Goal: Task Accomplishment & Management: Manage account settings

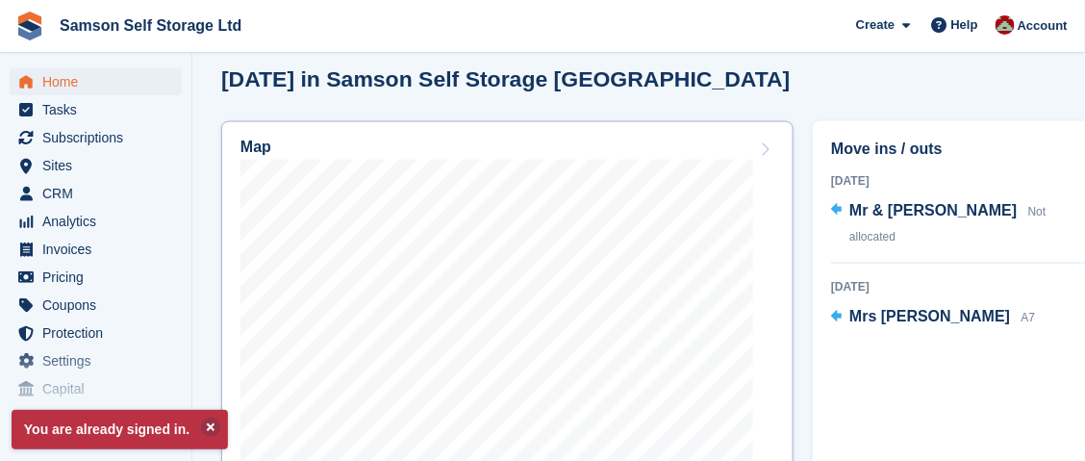
scroll to position [674, 0]
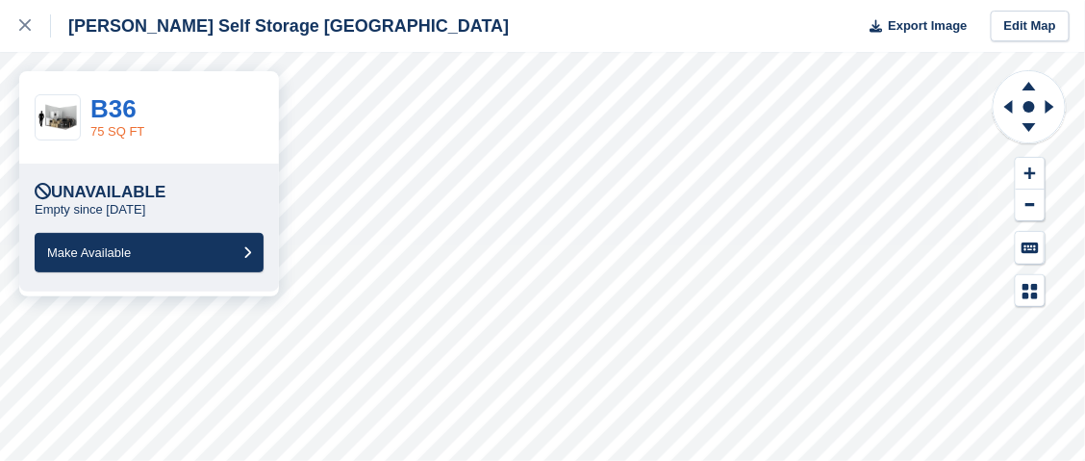
click at [122, 125] on link "75 SQ FT" at bounding box center [117, 131] width 54 height 14
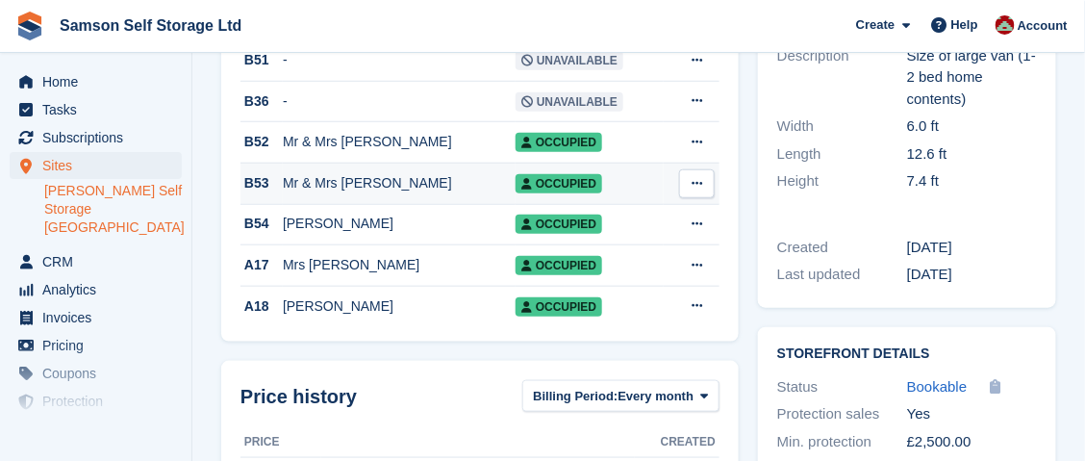
scroll to position [289, 0]
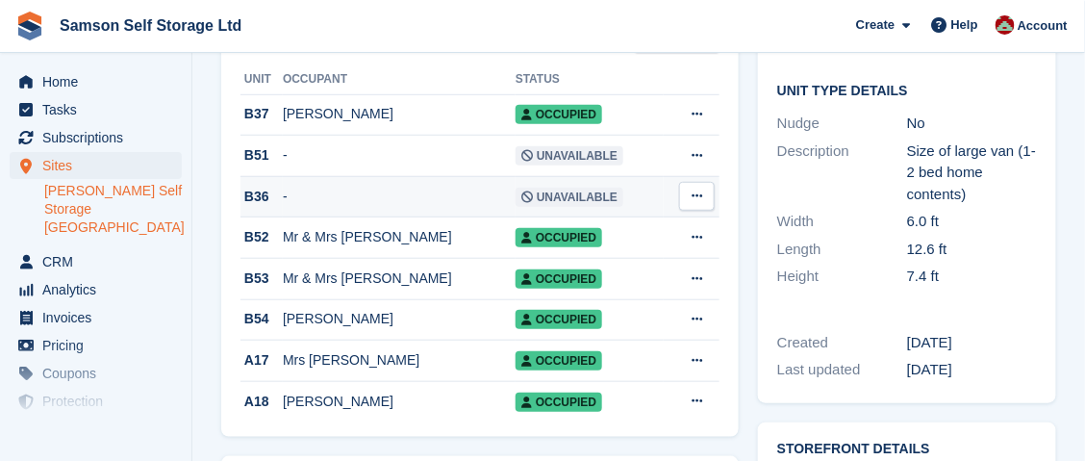
click at [274, 206] on div "B36" at bounding box center [262, 197] width 42 height 20
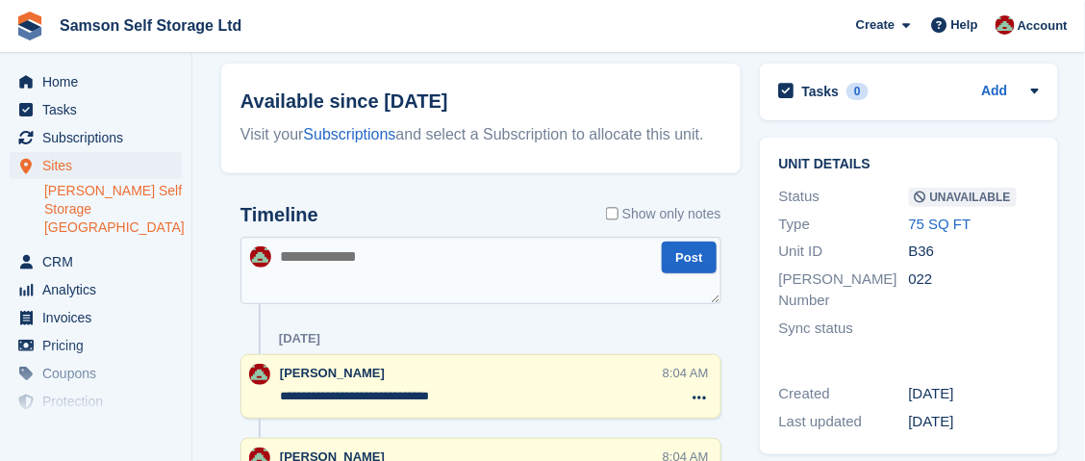
scroll to position [87, 0]
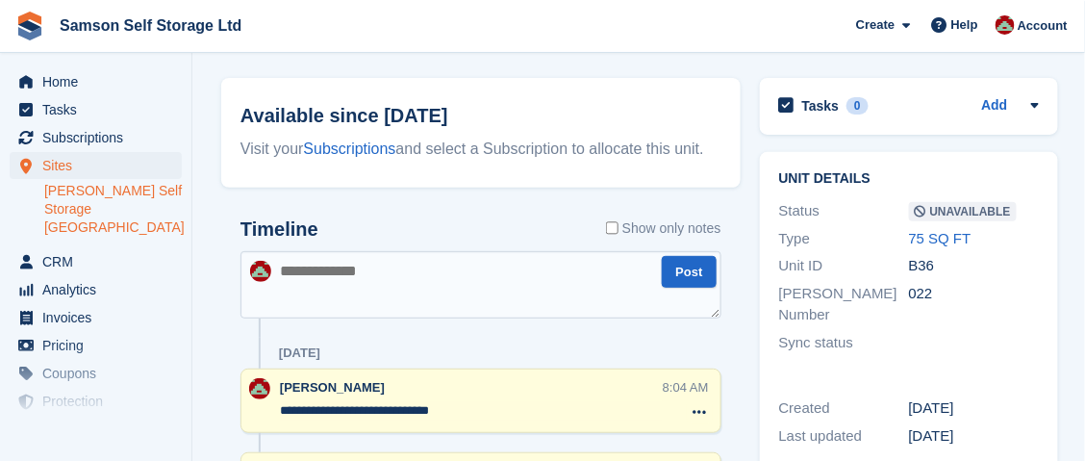
click at [398, 284] on textarea at bounding box center [481, 284] width 481 height 67
type textarea "**********"
click at [689, 276] on button "Post" at bounding box center [689, 272] width 54 height 32
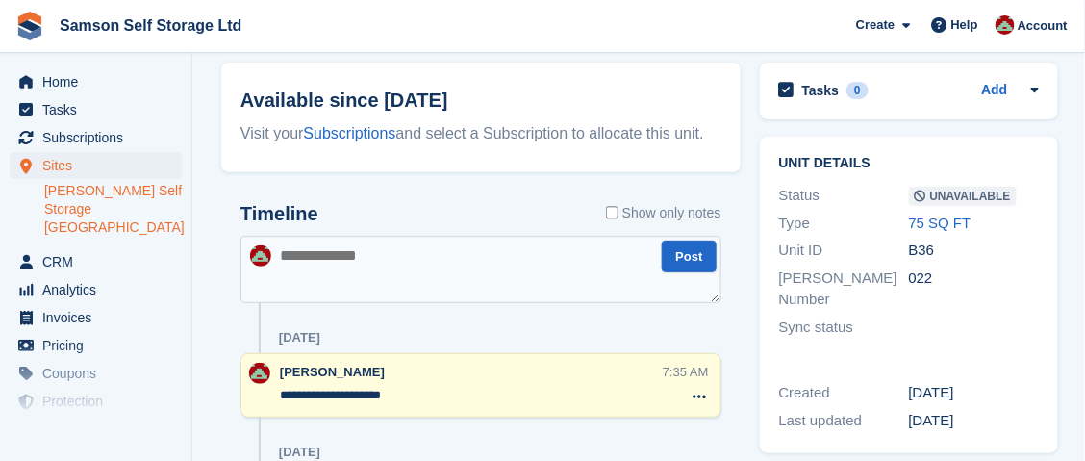
scroll to position [0, 0]
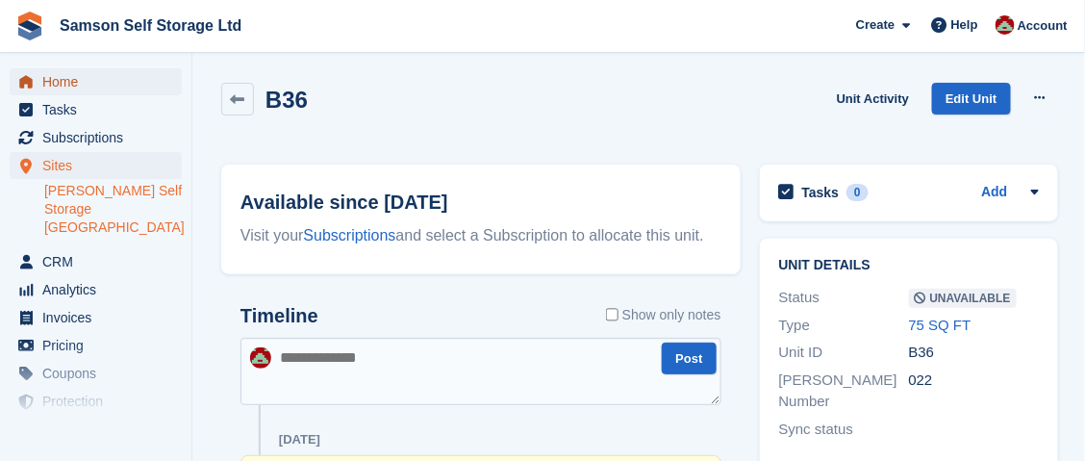
click at [76, 87] on span "Home" at bounding box center [99, 81] width 115 height 27
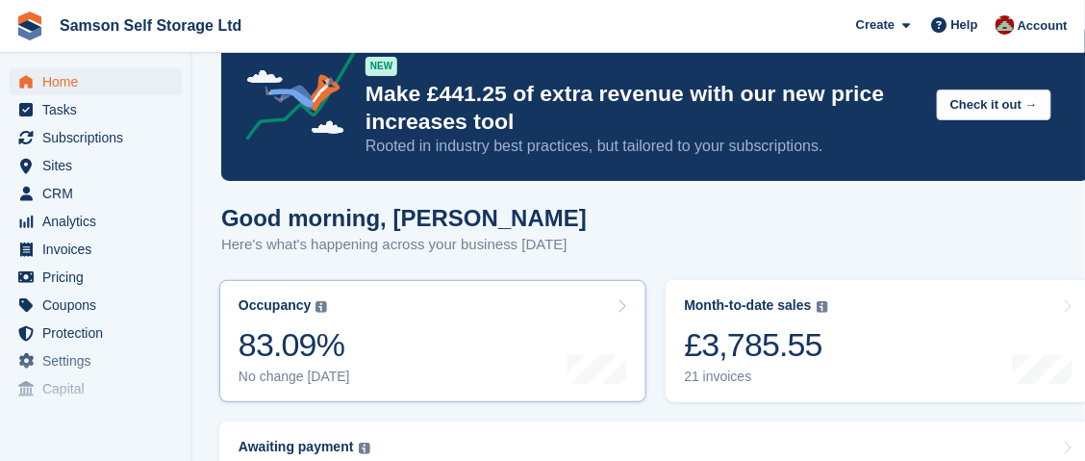
scroll to position [95, 0]
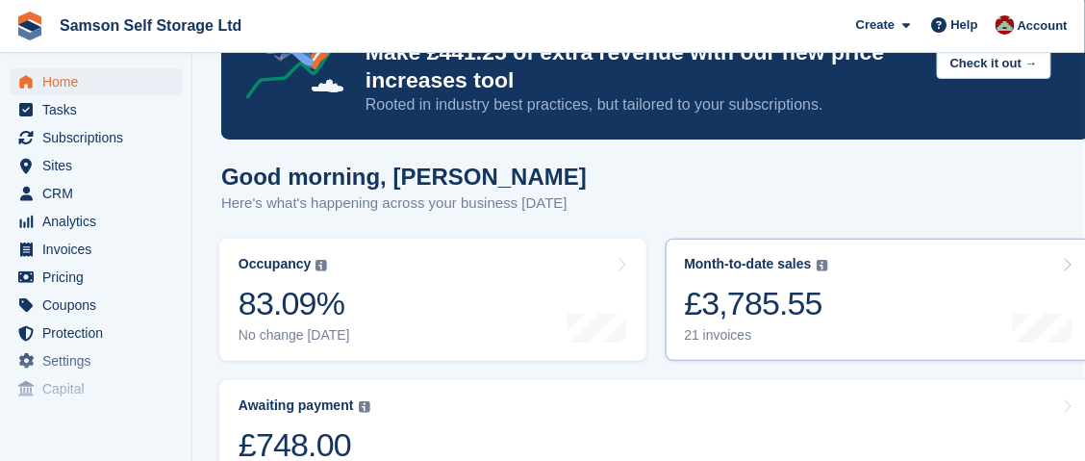
click at [774, 311] on div "£3,785.55" at bounding box center [756, 303] width 143 height 39
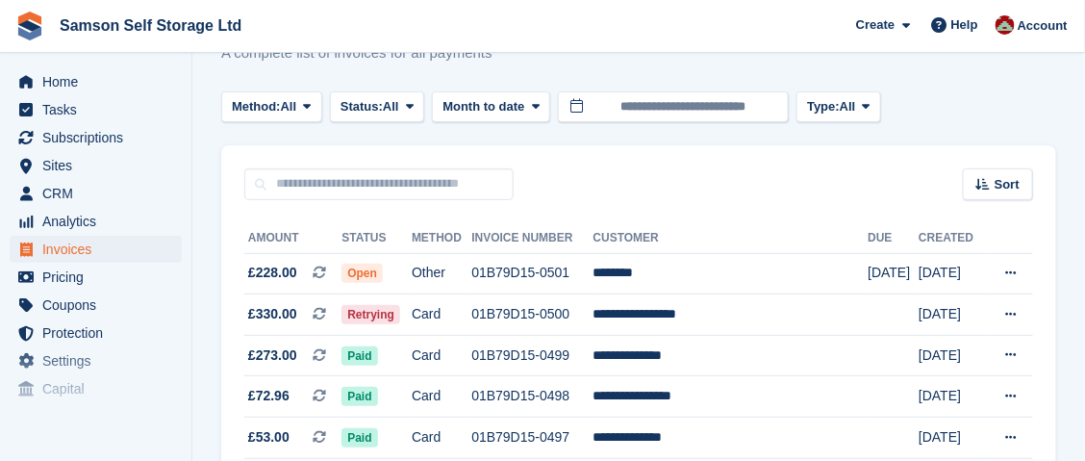
scroll to position [95, 0]
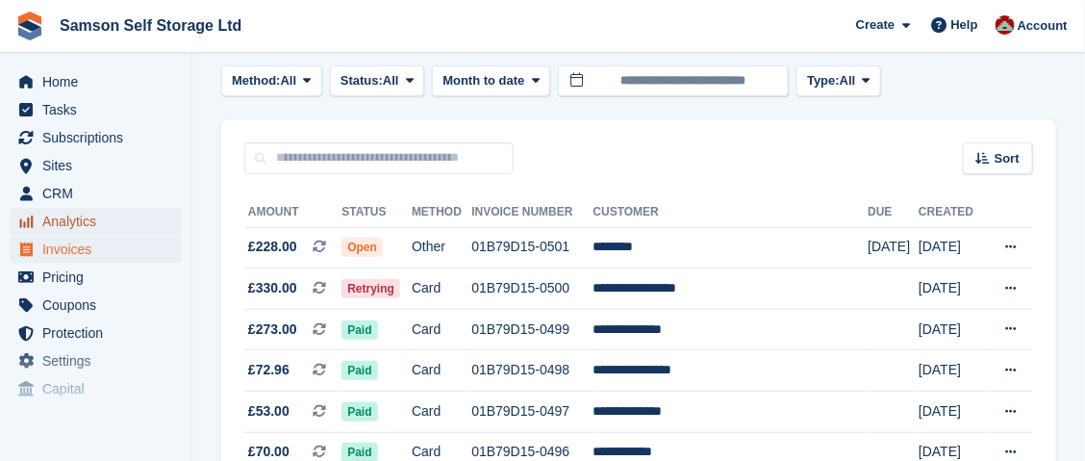
click at [73, 220] on span "Analytics" at bounding box center [99, 221] width 115 height 27
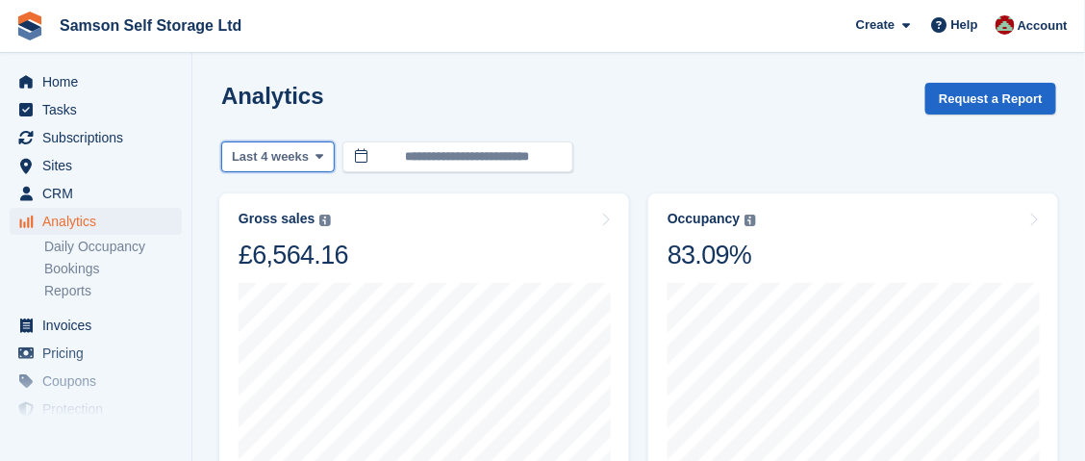
click at [295, 153] on span "Last 4 weeks" at bounding box center [270, 156] width 77 height 19
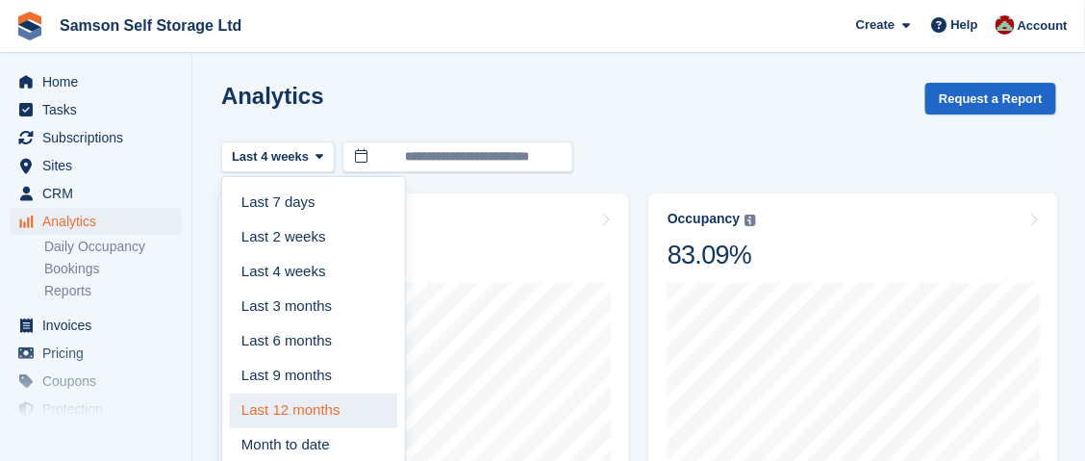
click at [284, 414] on link "Last 12 months" at bounding box center [313, 411] width 167 height 35
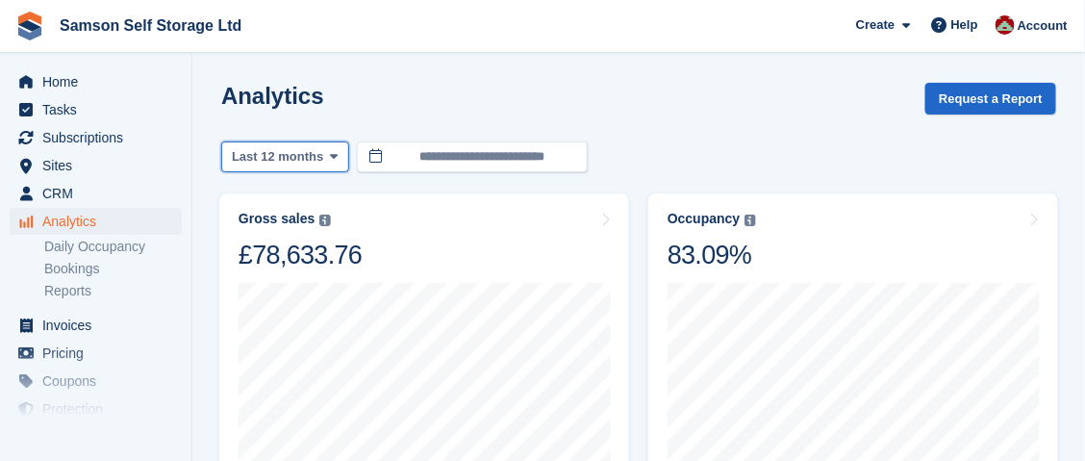
click at [331, 157] on icon at bounding box center [335, 156] width 8 height 13
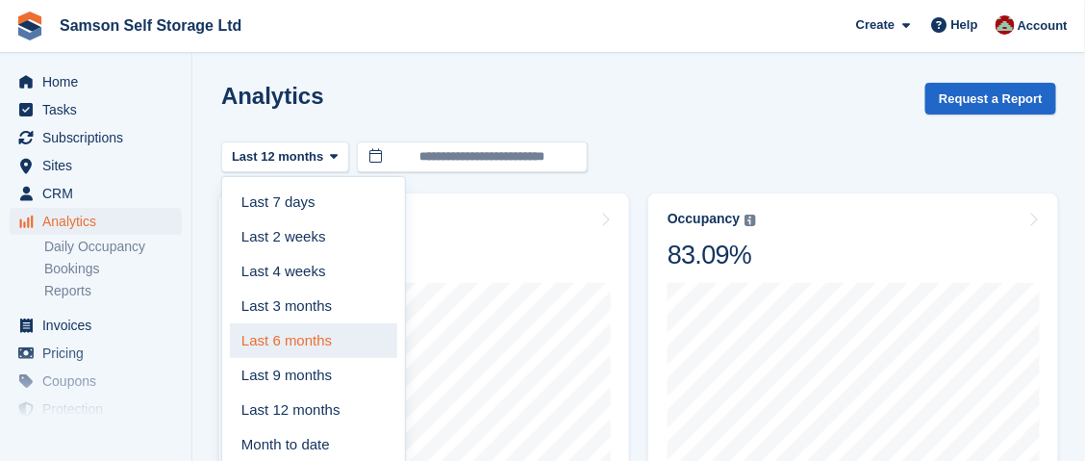
click at [297, 342] on link "Last 6 months" at bounding box center [313, 340] width 167 height 35
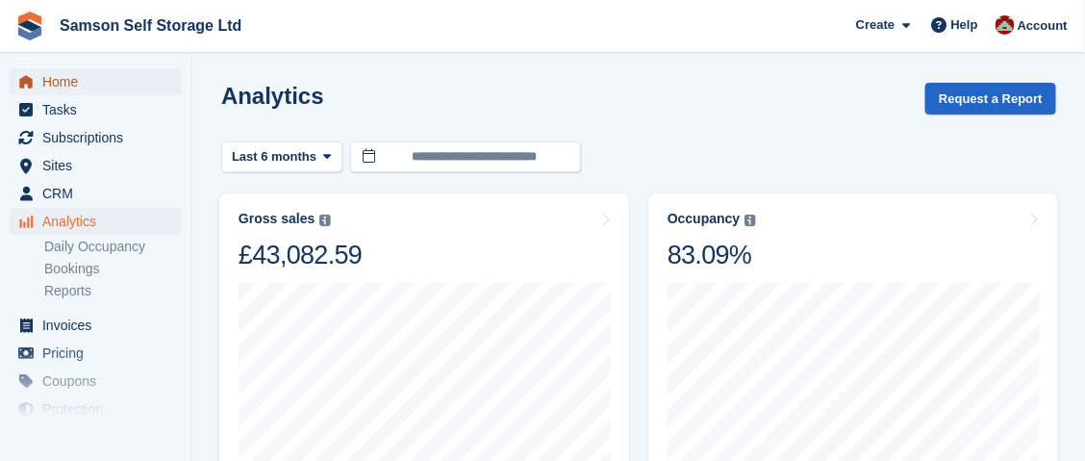
click at [77, 88] on span "Home" at bounding box center [99, 81] width 115 height 27
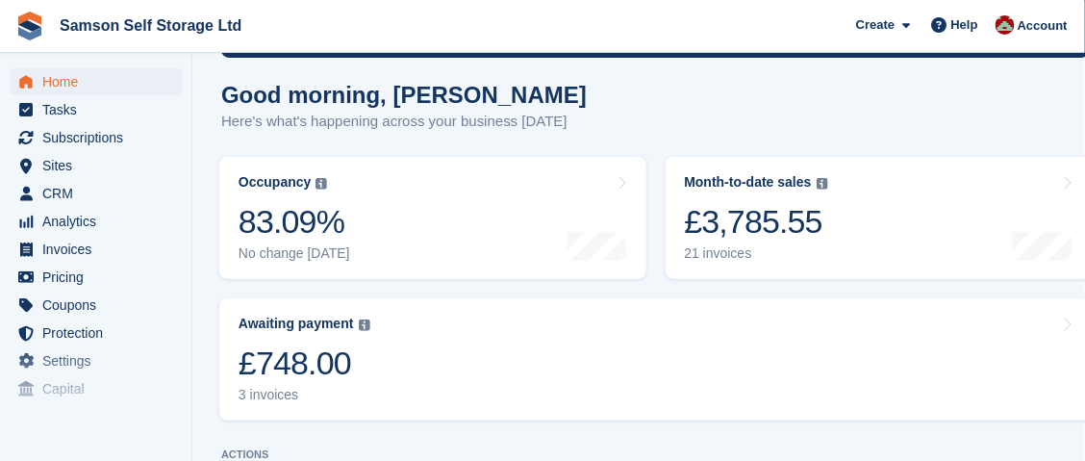
scroll to position [191, 0]
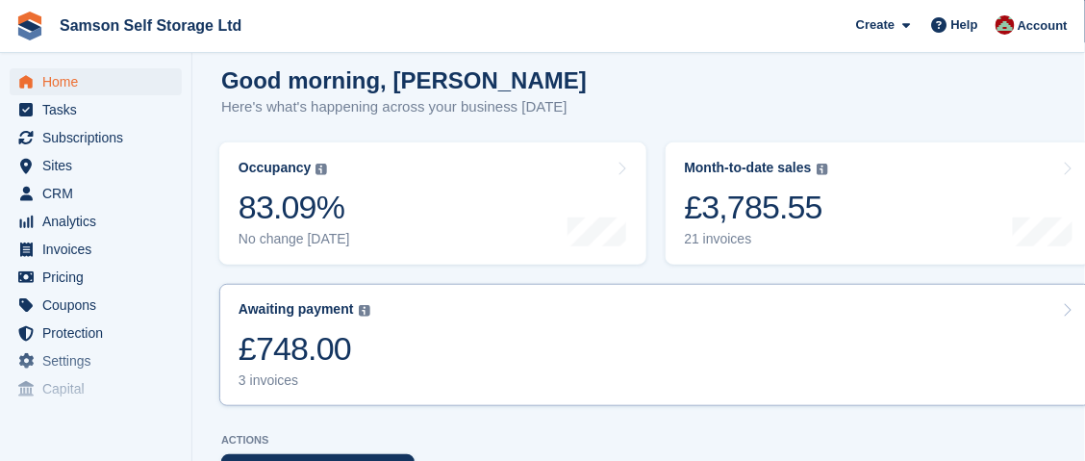
click at [286, 351] on div "£748.00" at bounding box center [305, 348] width 132 height 39
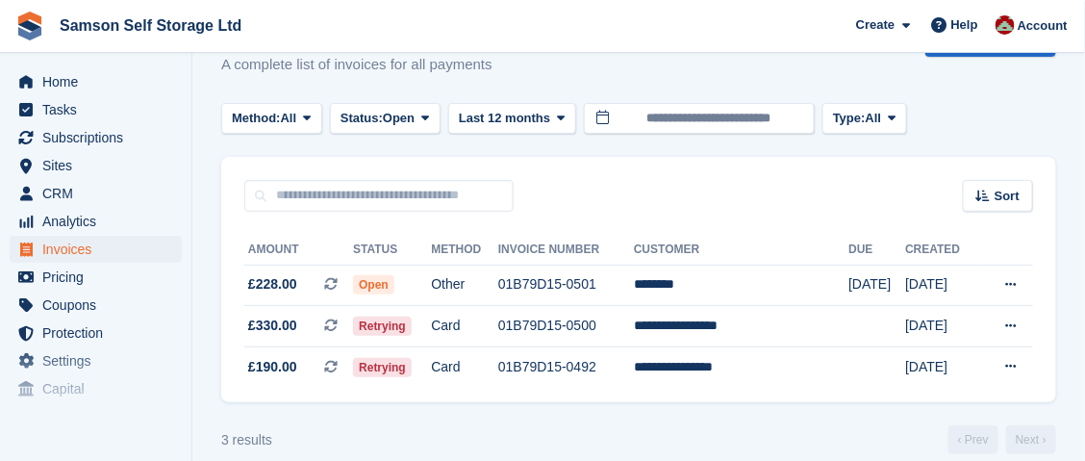
scroll to position [80, 0]
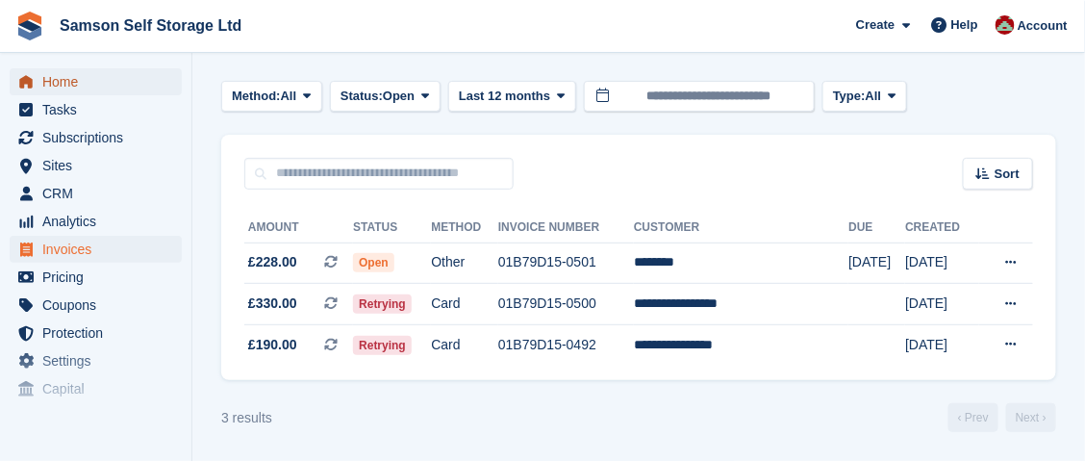
click at [51, 87] on span "Home" at bounding box center [99, 81] width 115 height 27
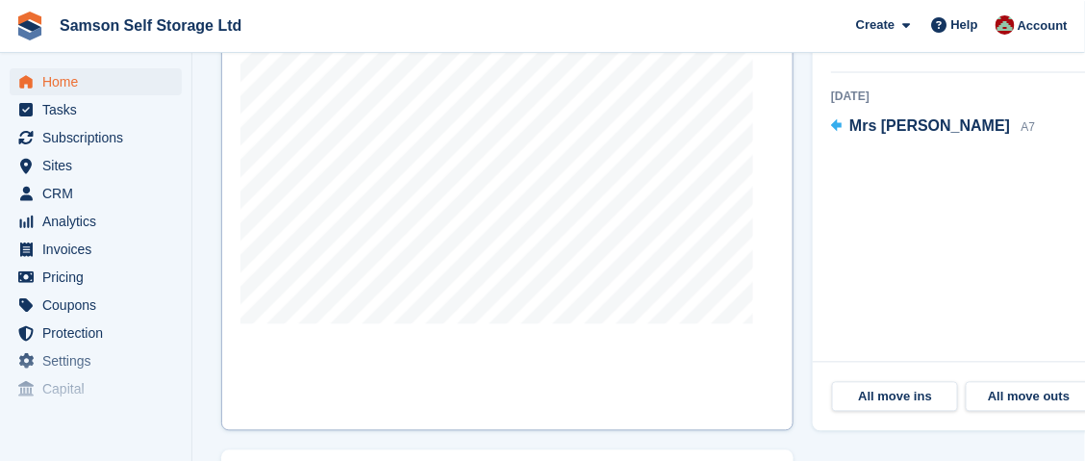
scroll to position [769, 0]
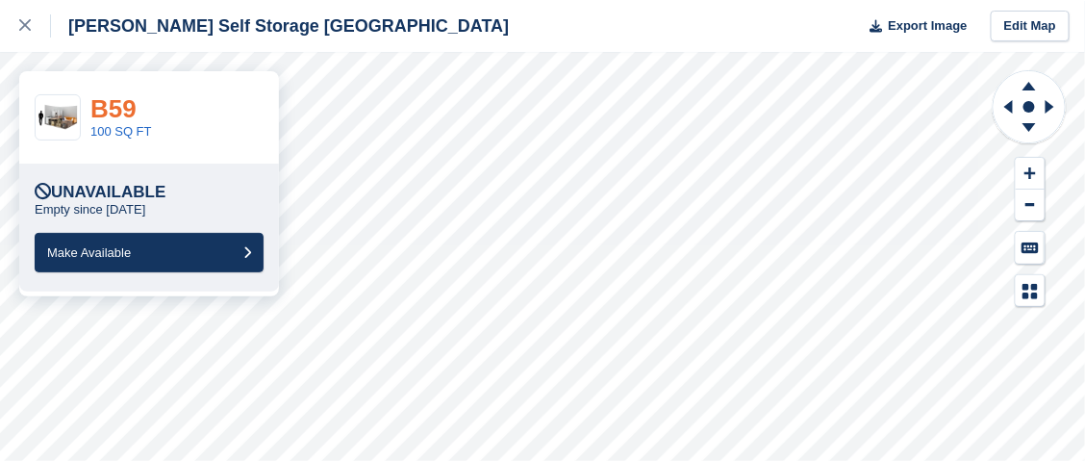
click at [111, 105] on link "B59" at bounding box center [113, 108] width 46 height 29
click at [117, 121] on link "B35" at bounding box center [113, 108] width 46 height 29
